Goal: Information Seeking & Learning: Compare options

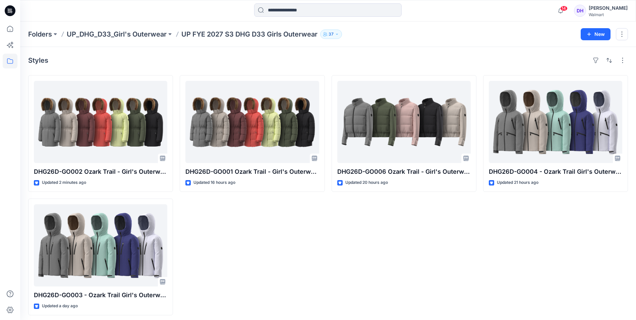
click at [312, 275] on div "DHG26D-GO001 Ozark Trail - Girl's Outerwear-Parka Jkt Opt.1 Updated 16 hours ago" at bounding box center [252, 195] width 145 height 240
click at [314, 260] on div "DHG26D-GO001 Ozark Trail - Girl's Outerwear-Parka Jkt Opt.1 Updated 16 hours ago" at bounding box center [252, 195] width 145 height 240
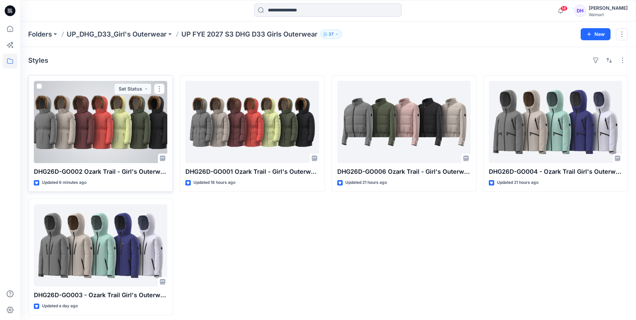
click at [64, 125] on div at bounding box center [101, 122] width 134 height 82
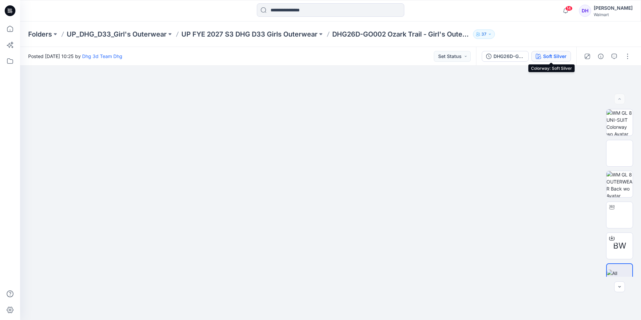
click at [550, 53] on div "Soft Silver" at bounding box center [554, 56] width 23 height 7
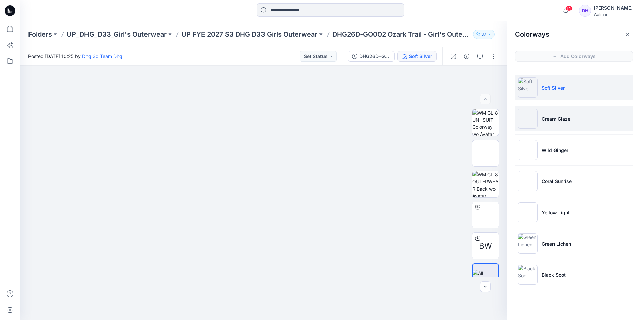
click at [563, 125] on li "Cream Glaze" at bounding box center [574, 118] width 118 height 25
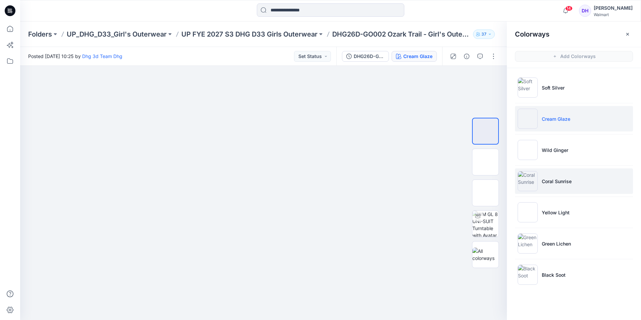
click at [521, 183] on img at bounding box center [528, 181] width 20 height 20
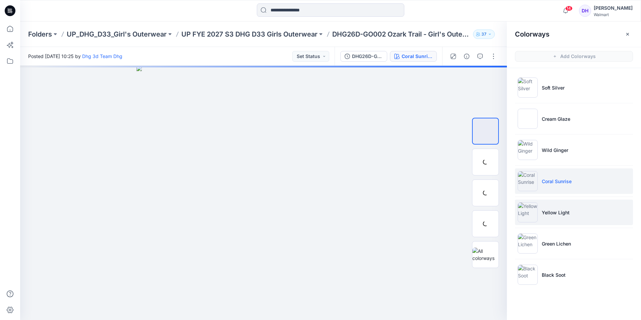
click at [521, 206] on img at bounding box center [528, 212] width 20 height 20
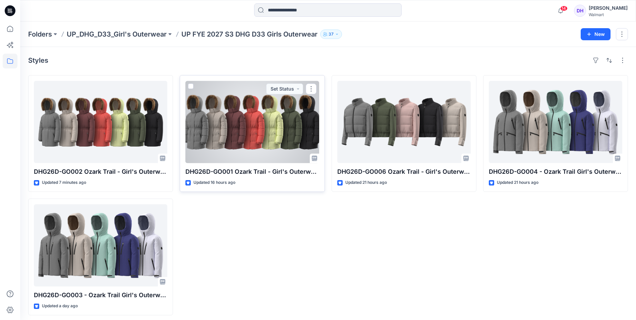
click at [226, 123] on div at bounding box center [253, 122] width 134 height 82
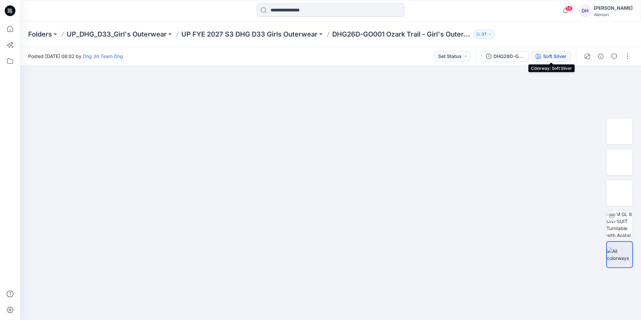
click at [564, 54] on div "Soft Silver" at bounding box center [554, 56] width 23 height 7
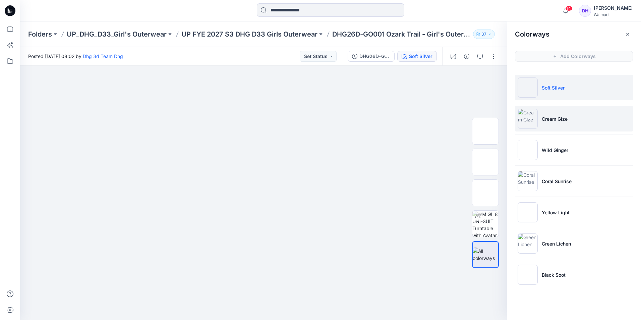
click at [579, 117] on li "Cream Glze" at bounding box center [574, 118] width 118 height 25
